Goal: Transaction & Acquisition: Download file/media

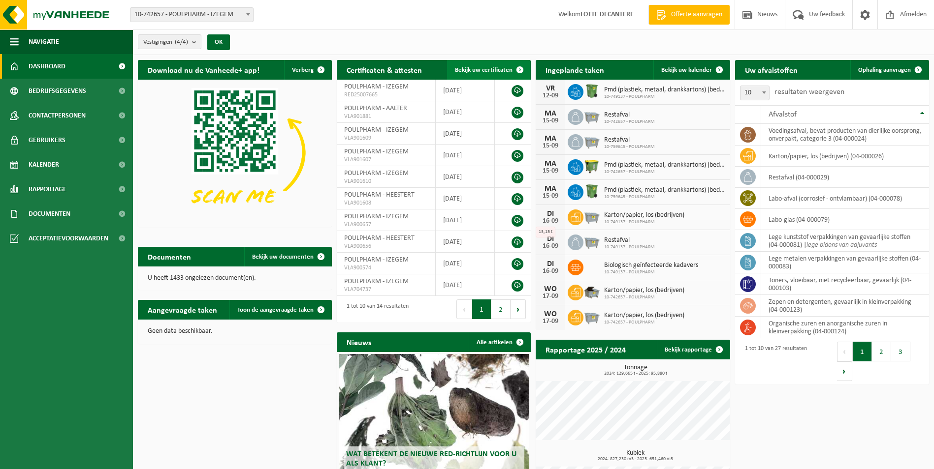
click at [474, 65] on link "Bekijk uw certificaten" at bounding box center [488, 70] width 83 height 20
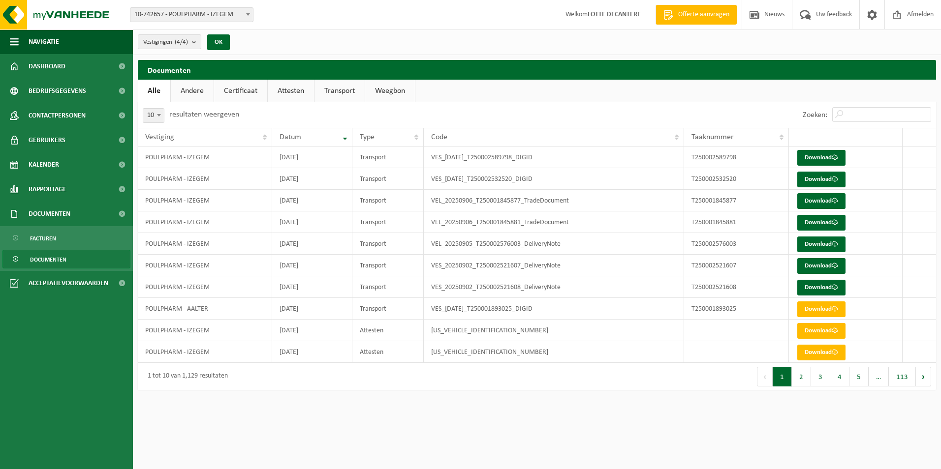
click at [248, 13] on b at bounding box center [248, 14] width 4 height 2
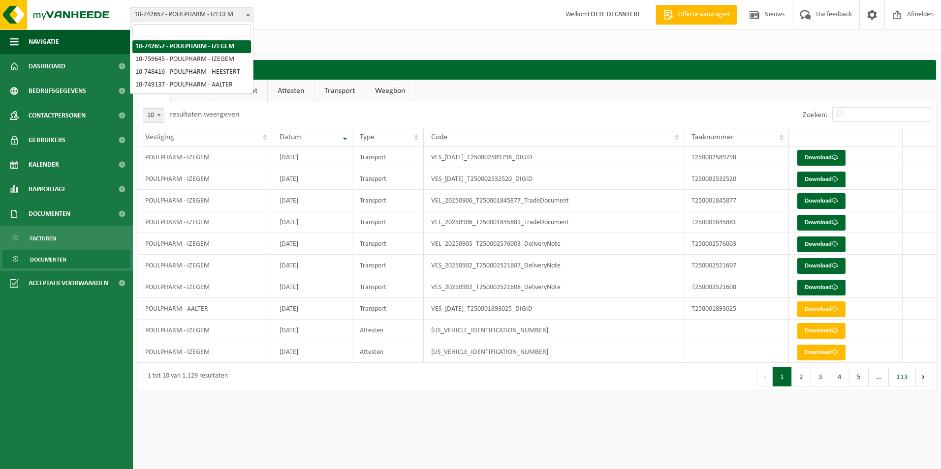
click at [248, 13] on b at bounding box center [248, 14] width 4 height 2
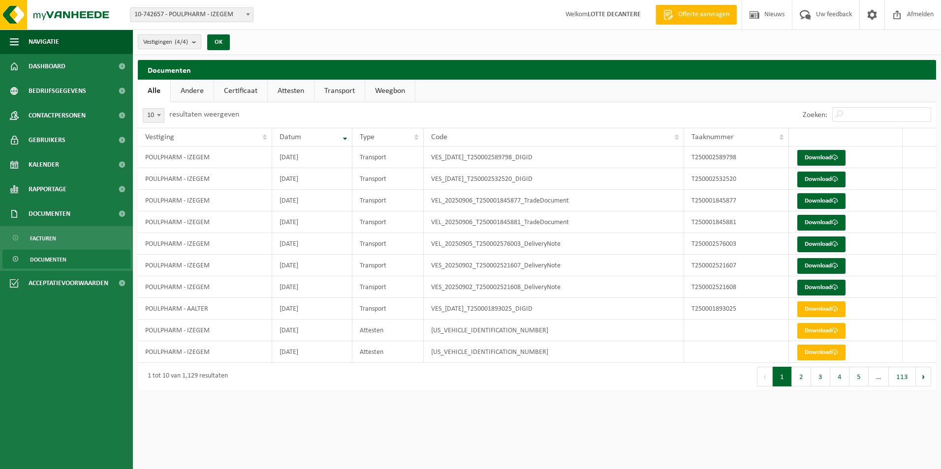
click at [201, 40] on b "submit" at bounding box center [196, 42] width 9 height 14
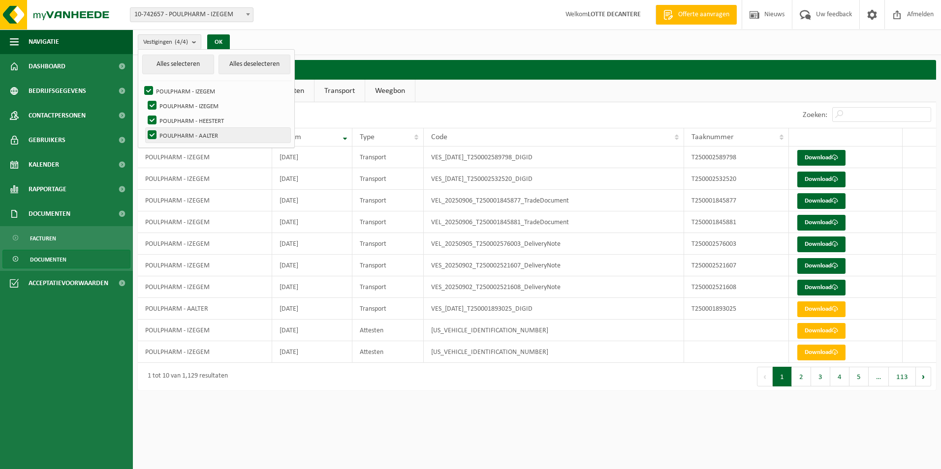
click at [155, 136] on label "POULPHARM - AALTER" at bounding box center [218, 135] width 145 height 15
click at [144, 128] on input "POULPHARM - AALTER" at bounding box center [144, 127] width 0 height 0
checkbox input "false"
click at [152, 123] on label "POULPHARM - HEESTERT" at bounding box center [218, 120] width 145 height 15
click at [144, 113] on input "POULPHARM - HEESTERT" at bounding box center [144, 113] width 0 height 0
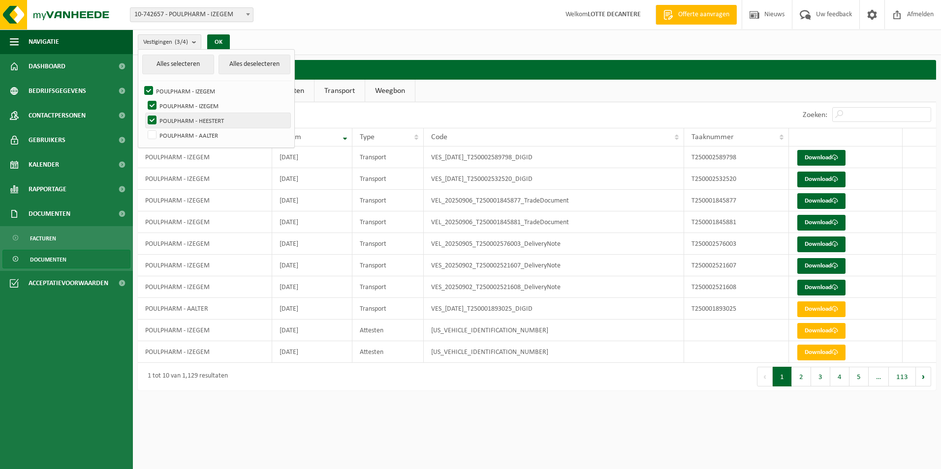
checkbox input "false"
click at [354, 46] on div "Vestigingen (2/4) Alles selecteren Alles deselecteren POULPHARM - IZEGEM POULPH…" at bounding box center [537, 43] width 808 height 26
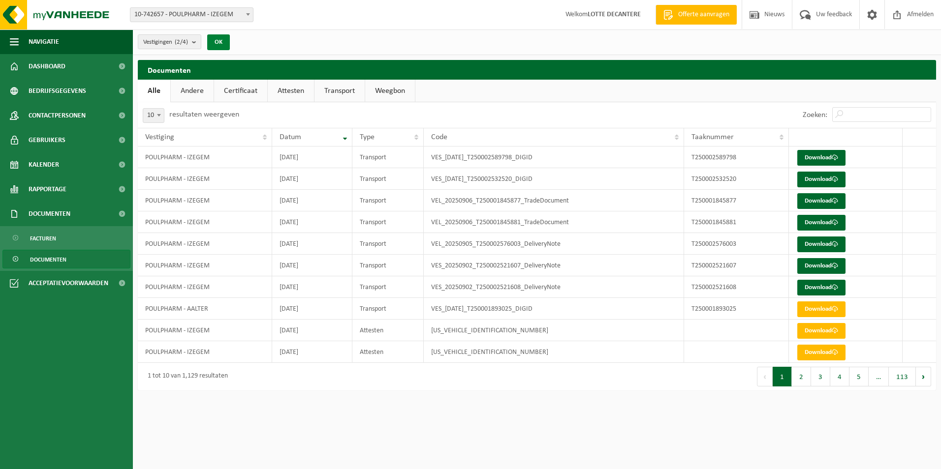
click at [219, 43] on button "OK" at bounding box center [218, 42] width 23 height 16
click at [199, 93] on link "Andere" at bounding box center [192, 91] width 43 height 23
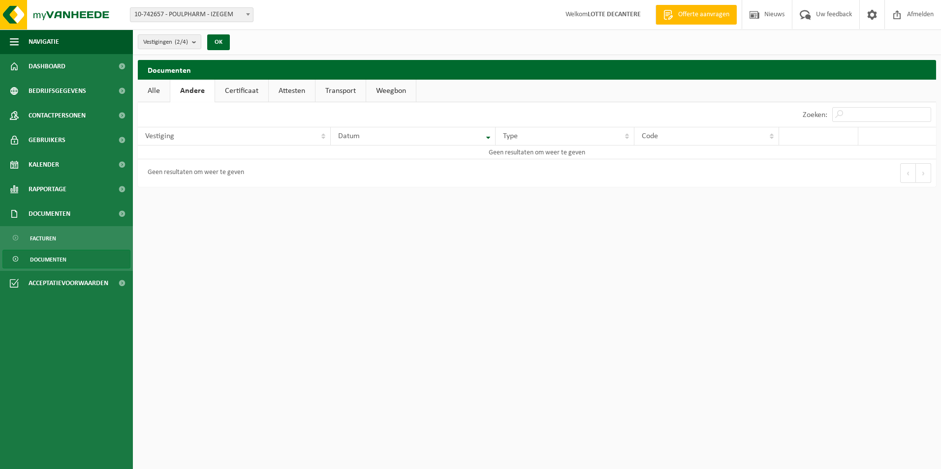
click at [240, 92] on link "Certificaat" at bounding box center [241, 91] width 53 height 23
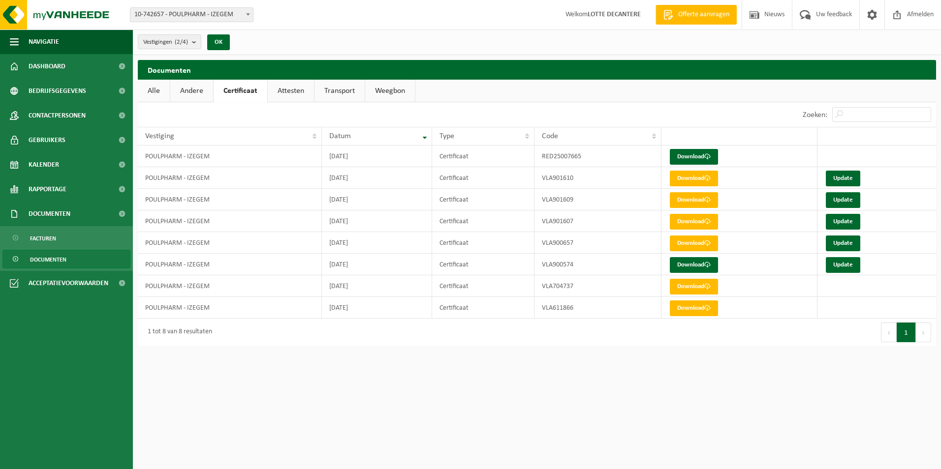
click at [289, 94] on link "Attesten" at bounding box center [291, 91] width 46 height 23
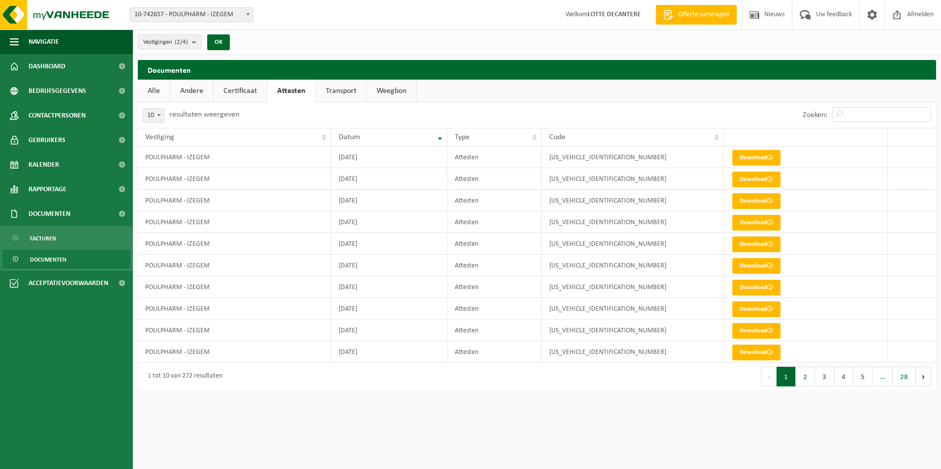
click at [250, 93] on link "Certificaat" at bounding box center [240, 91] width 53 height 23
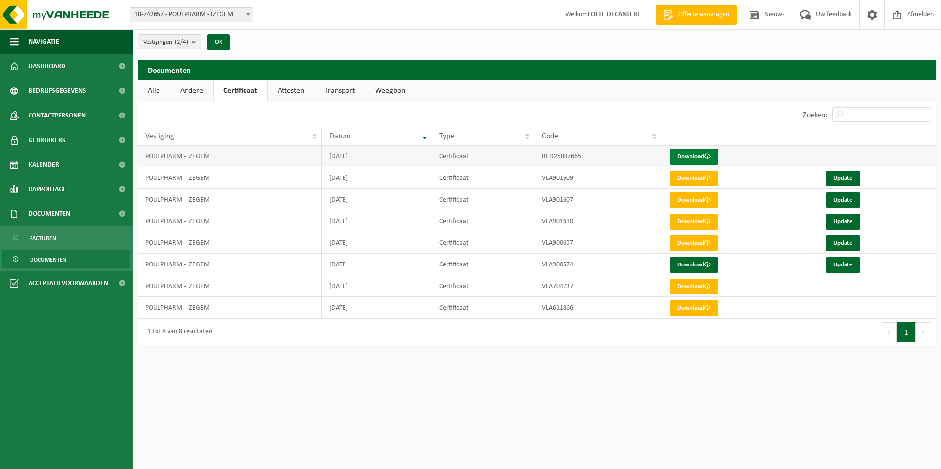
click at [688, 156] on link "Download" at bounding box center [694, 157] width 48 height 16
click at [687, 180] on link "Download" at bounding box center [694, 179] width 48 height 16
click at [278, 92] on link "Attesten" at bounding box center [291, 91] width 46 height 23
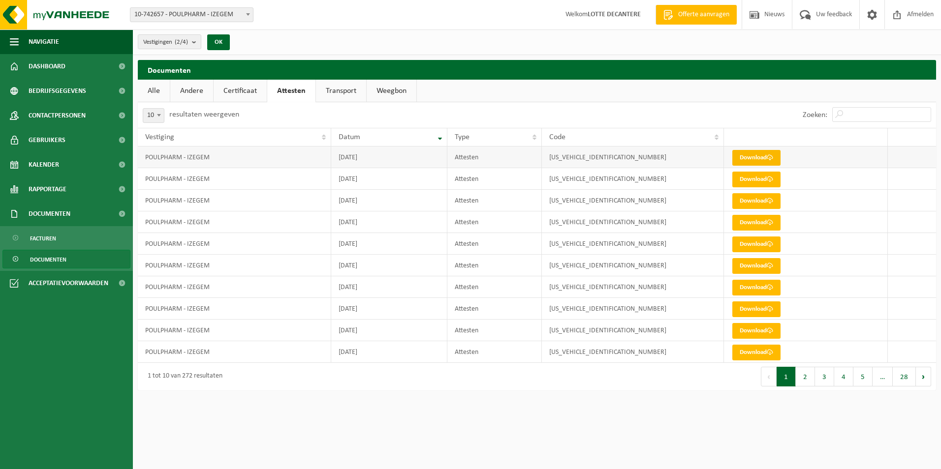
click at [751, 157] on link "Download" at bounding box center [756, 158] width 48 height 16
click at [751, 222] on link "Download" at bounding box center [756, 223] width 48 height 16
click at [755, 181] on link "Download" at bounding box center [756, 180] width 48 height 16
click at [750, 222] on link "Download" at bounding box center [756, 223] width 48 height 16
click at [746, 246] on link "Download" at bounding box center [756, 245] width 48 height 16
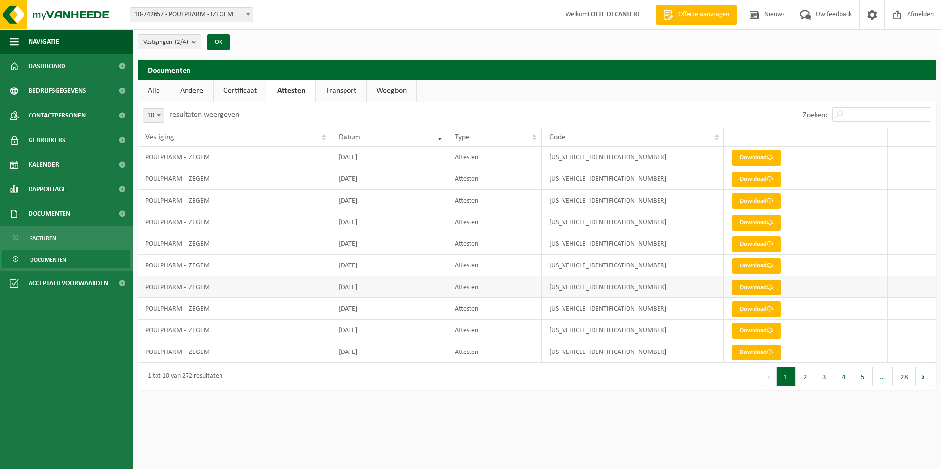
click at [754, 293] on link "Download" at bounding box center [756, 288] width 48 height 16
click at [750, 312] on link "Download" at bounding box center [756, 310] width 48 height 16
click at [760, 334] on link "Download" at bounding box center [756, 331] width 48 height 16
click at [747, 353] on link "Download" at bounding box center [756, 353] width 48 height 16
click at [757, 153] on link "Download" at bounding box center [756, 158] width 48 height 16
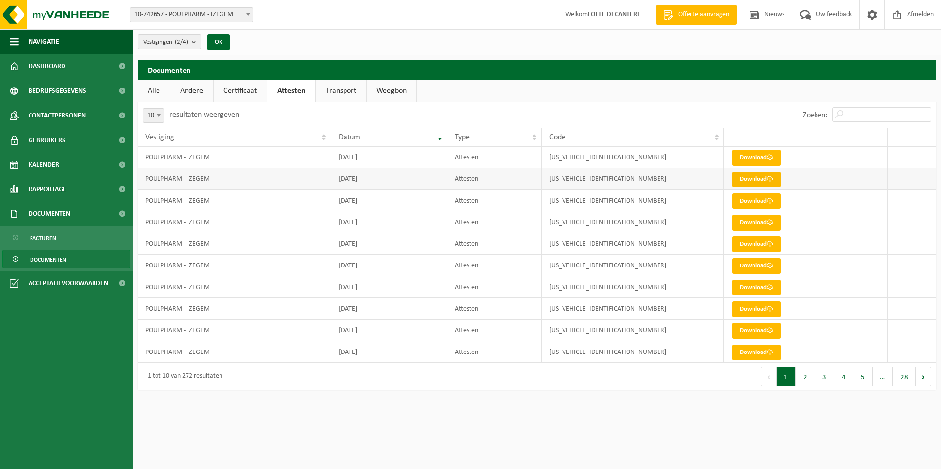
click at [755, 180] on link "Download" at bounding box center [756, 180] width 48 height 16
click at [762, 199] on link "Download" at bounding box center [756, 201] width 48 height 16
click at [747, 221] on link "Download" at bounding box center [756, 223] width 48 height 16
click at [747, 244] on link "Download" at bounding box center [756, 245] width 48 height 16
click at [744, 245] on link "Download" at bounding box center [756, 245] width 48 height 16
